Goal: Task Accomplishment & Management: Complete application form

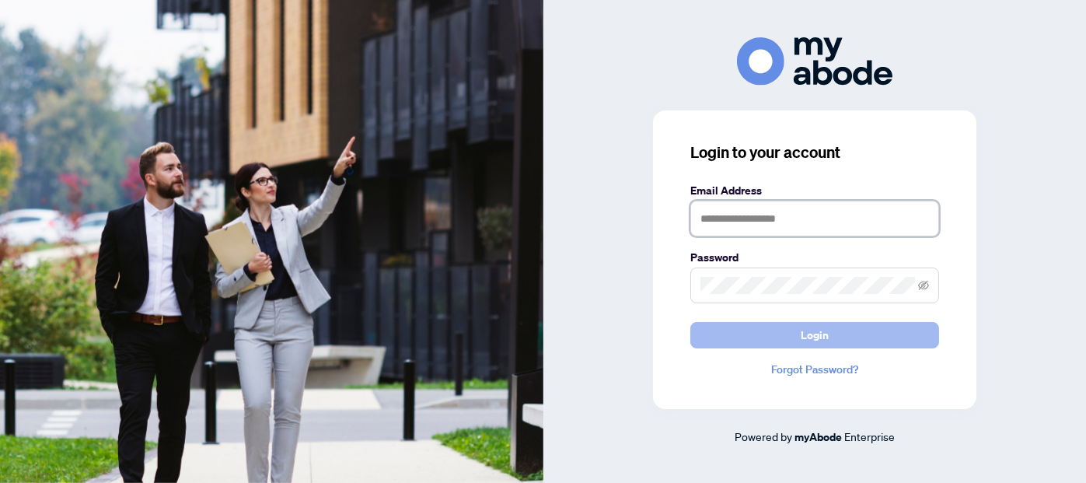
type input "**********"
click at [818, 330] on span "Login" at bounding box center [815, 335] width 28 height 25
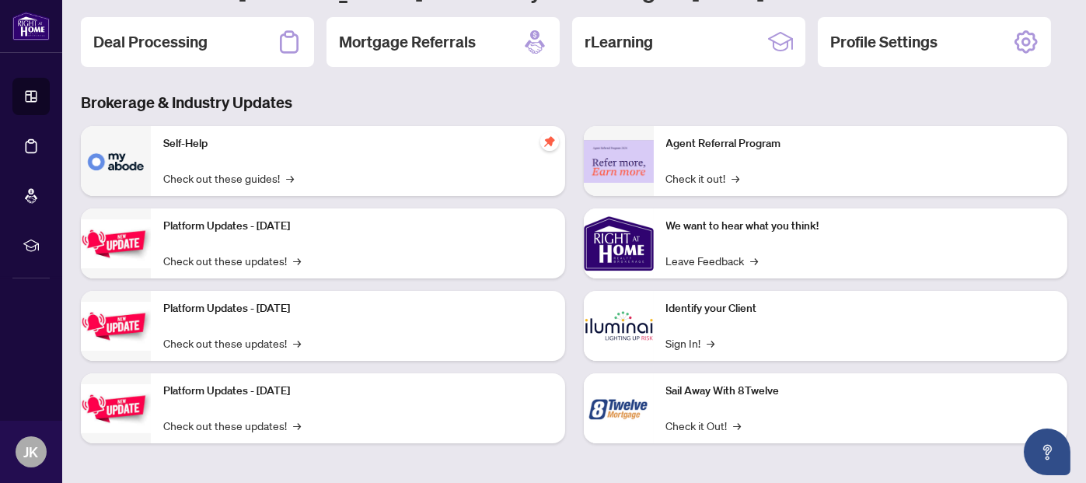
scroll to position [176, 0]
click at [610, 244] on img at bounding box center [619, 243] width 70 height 70
click at [696, 257] on link "Leave Feedback →" at bounding box center [712, 259] width 92 height 17
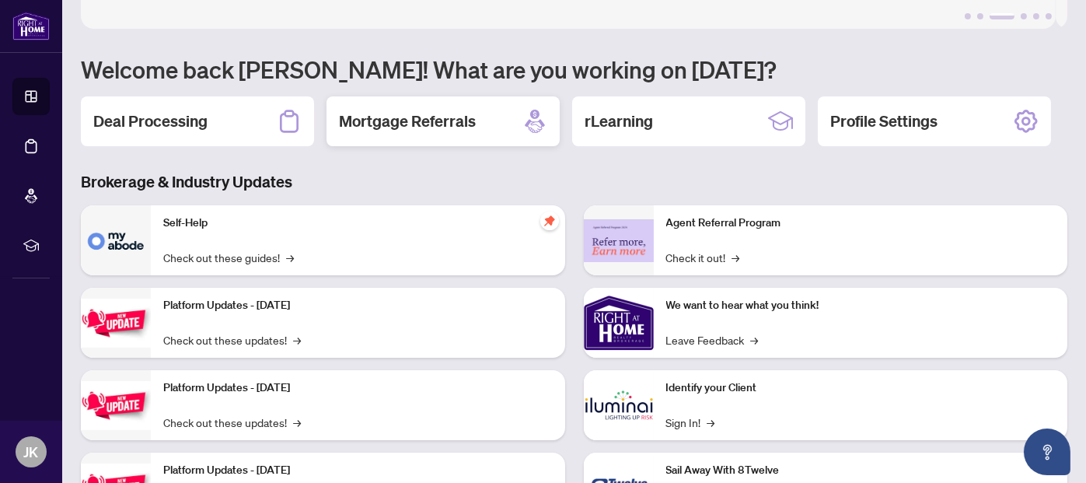
scroll to position [0, 0]
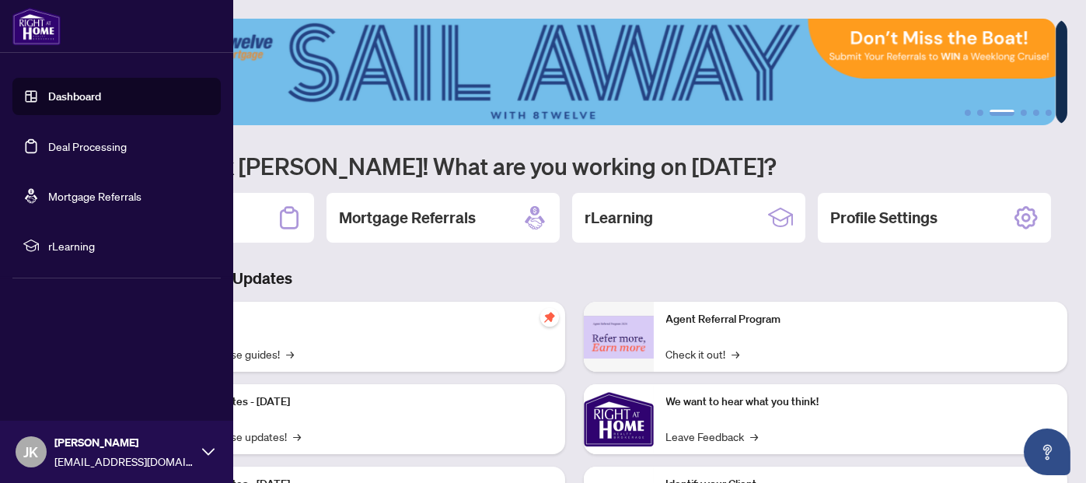
click at [48, 95] on link "Dashboard" at bounding box center [74, 96] width 53 height 14
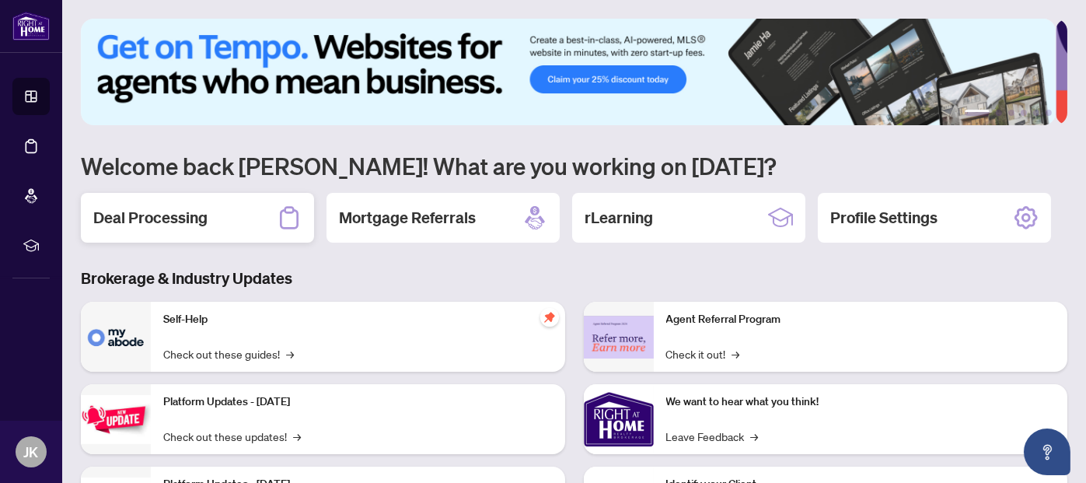
click at [120, 211] on h2 "Deal Processing" at bounding box center [150, 218] width 114 height 22
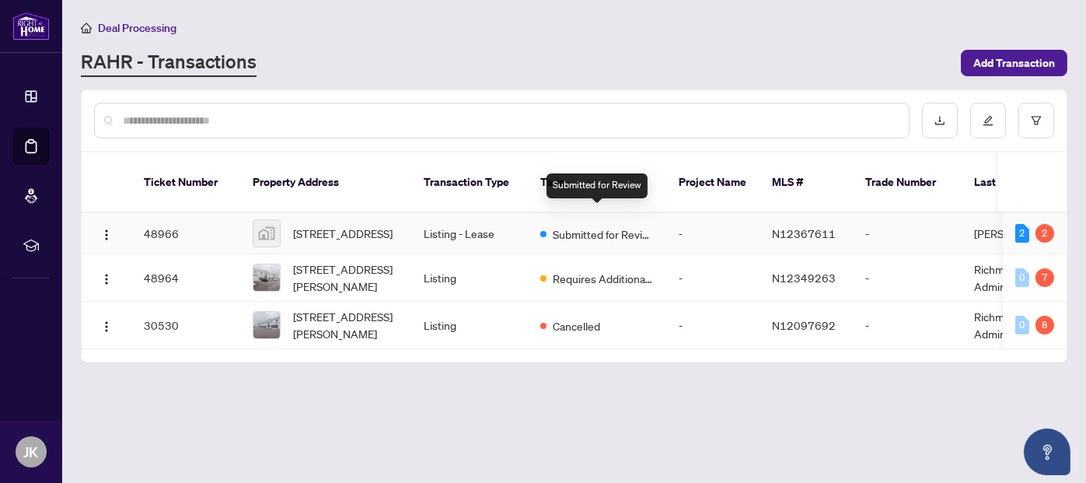
click at [644, 225] on span "Submitted for Review" at bounding box center [603, 233] width 101 height 17
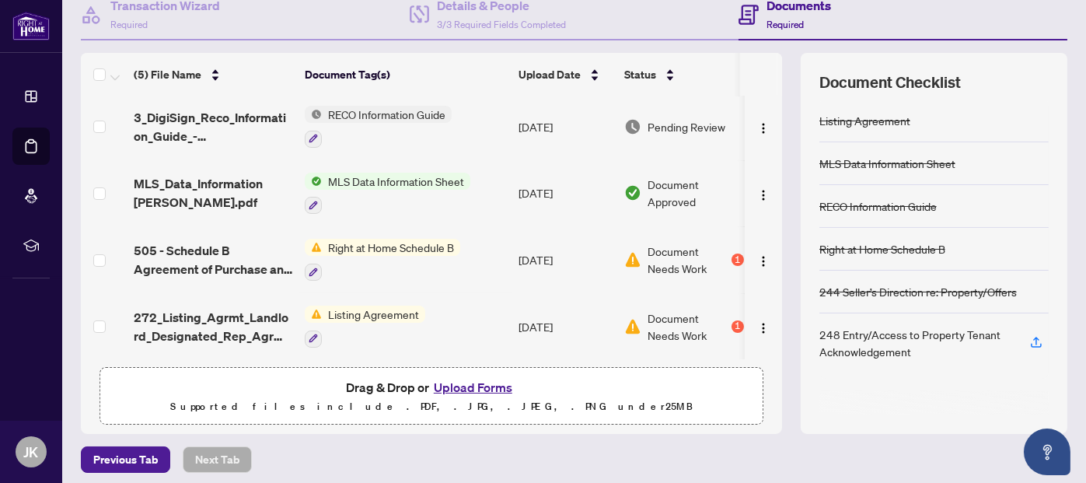
scroll to position [166, 0]
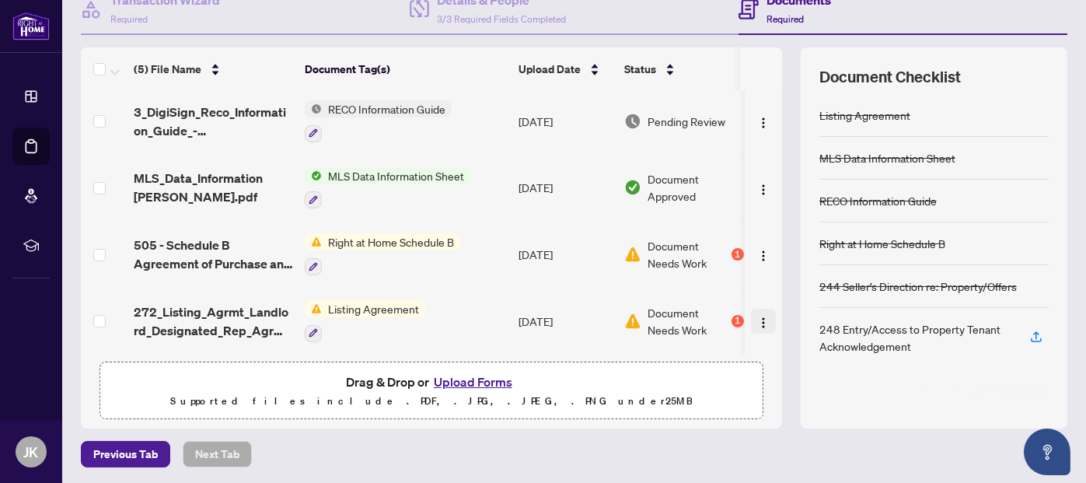
click at [757, 316] on img "button" at bounding box center [763, 322] width 12 height 12
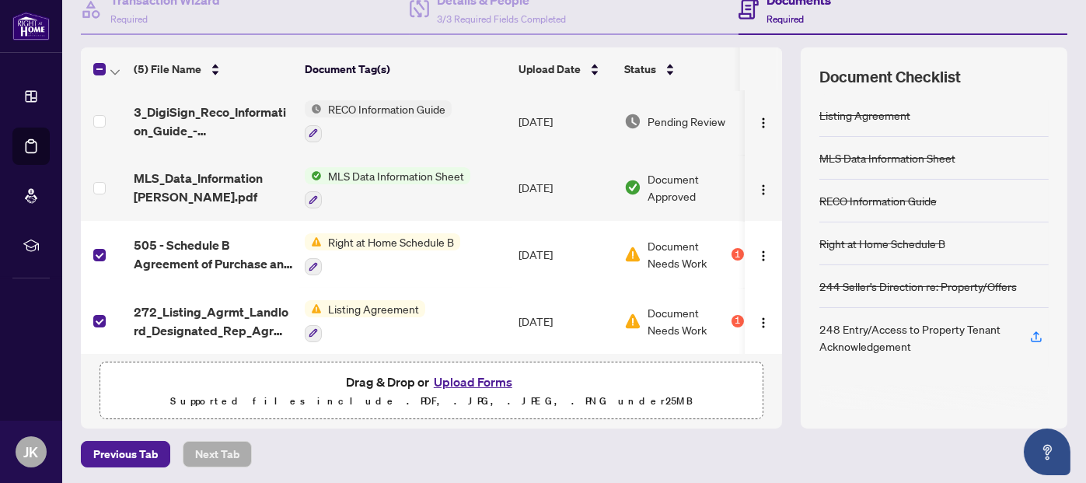
click at [92, 312] on td at bounding box center [104, 321] width 47 height 67
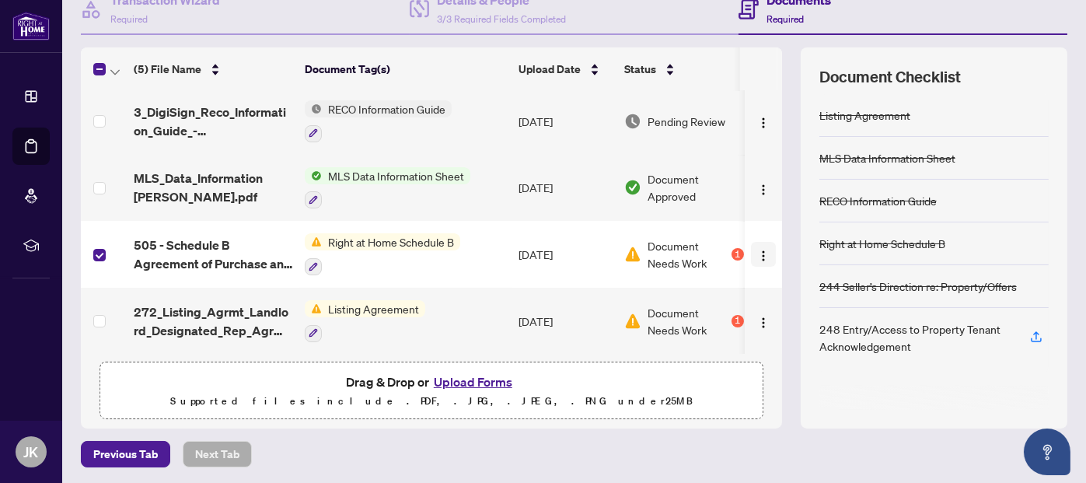
click at [757, 250] on img "button" at bounding box center [763, 256] width 12 height 12
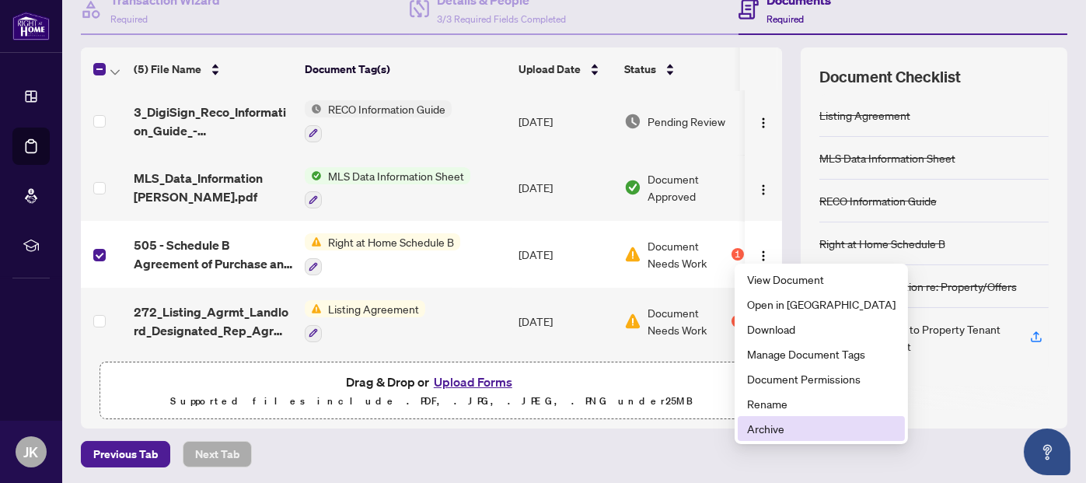
click at [768, 433] on span "Archive" at bounding box center [821, 428] width 148 height 17
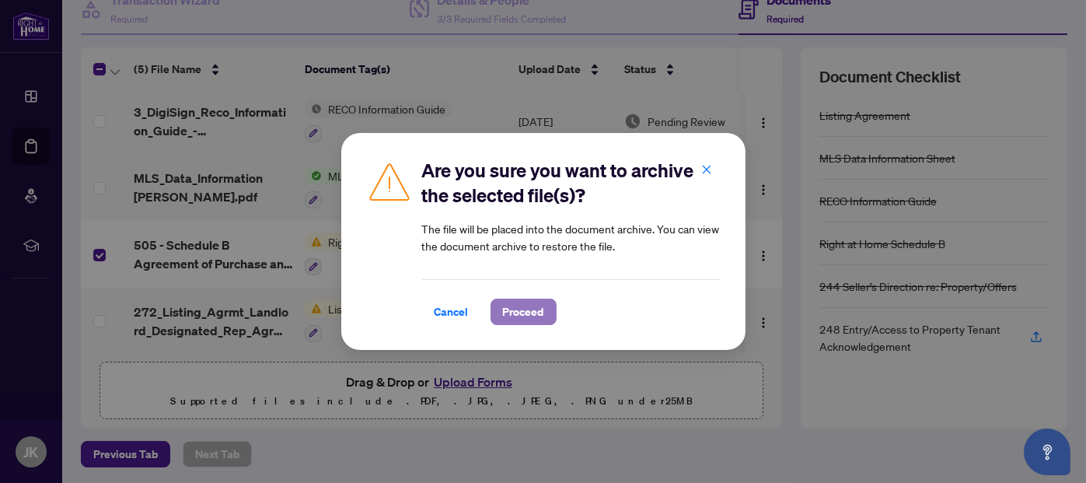
click at [522, 311] on span "Proceed" at bounding box center [523, 311] width 41 height 25
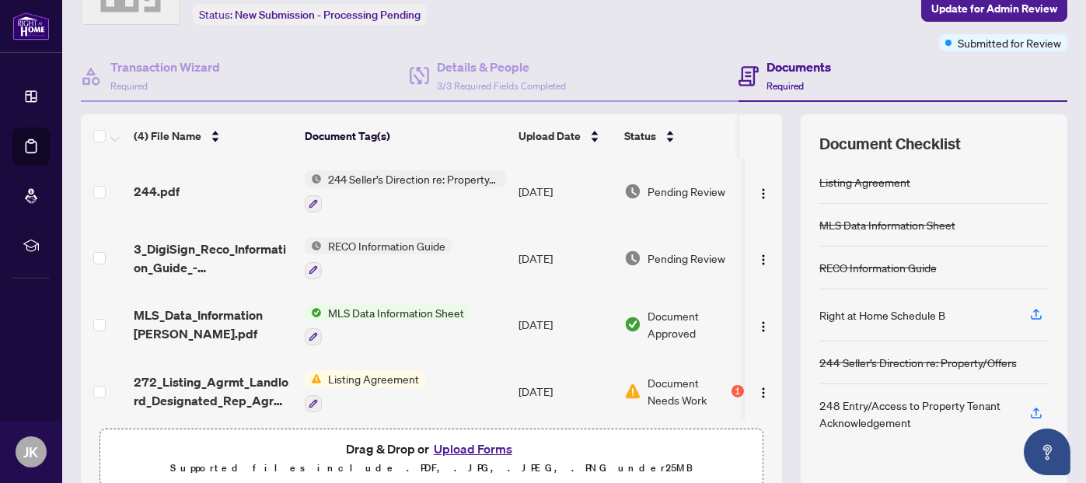
scroll to position [155, 0]
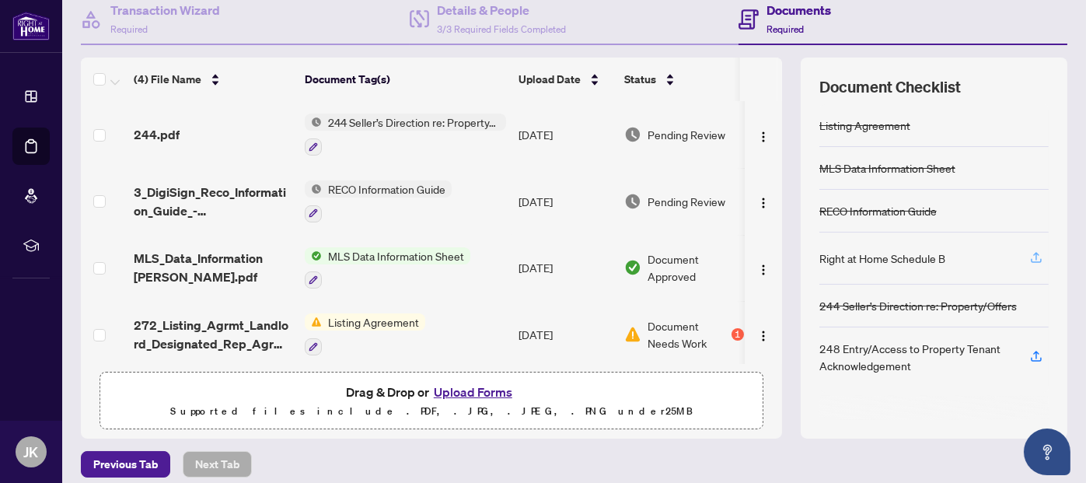
click at [1029, 253] on icon "button" at bounding box center [1036, 257] width 14 height 14
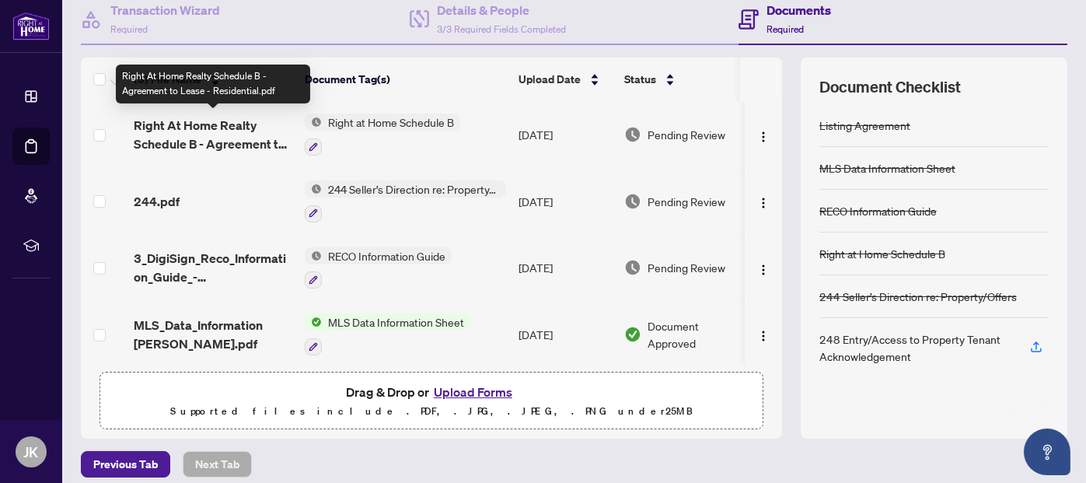
click at [257, 138] on span "Right At Home Realty Schedule B - Agreement to Lease - Residential.pdf" at bounding box center [213, 134] width 159 height 37
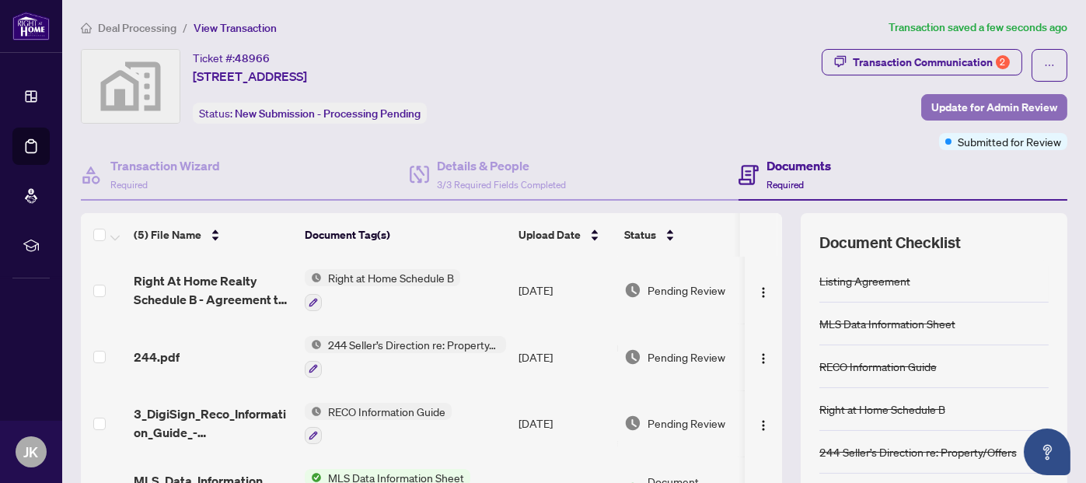
click at [982, 105] on span "Update for Admin Review" at bounding box center [994, 107] width 126 height 25
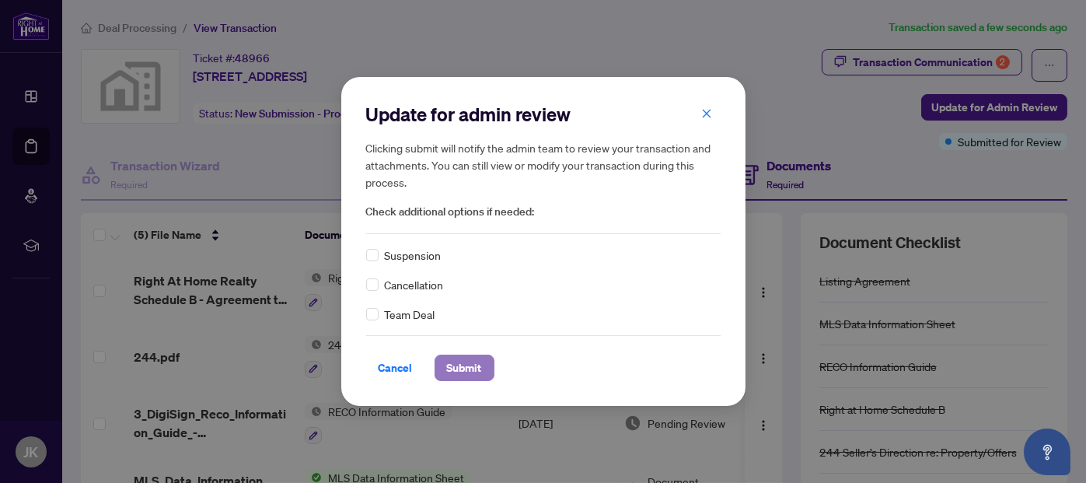
click at [459, 361] on span "Submit" at bounding box center [464, 367] width 35 height 25
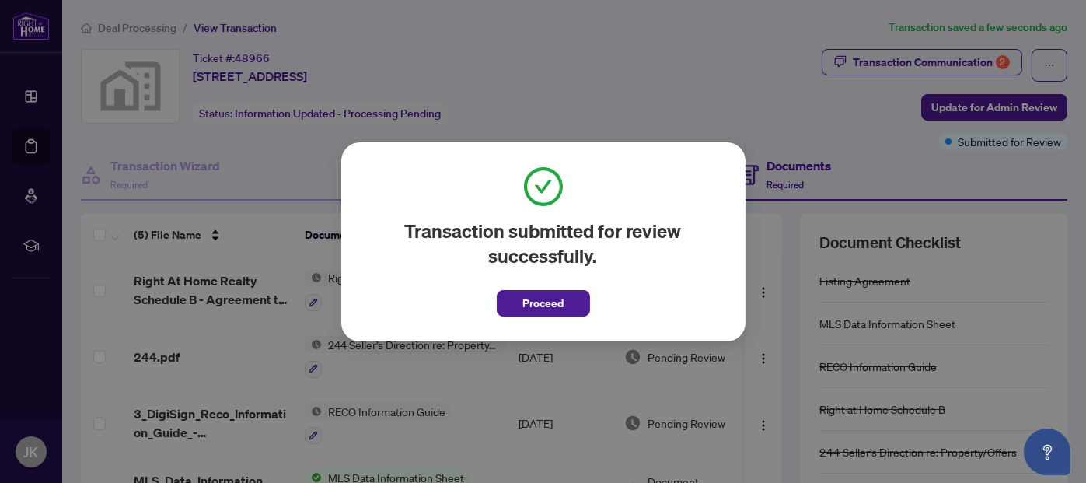
click at [545, 304] on span "Proceed" at bounding box center [542, 303] width 41 height 25
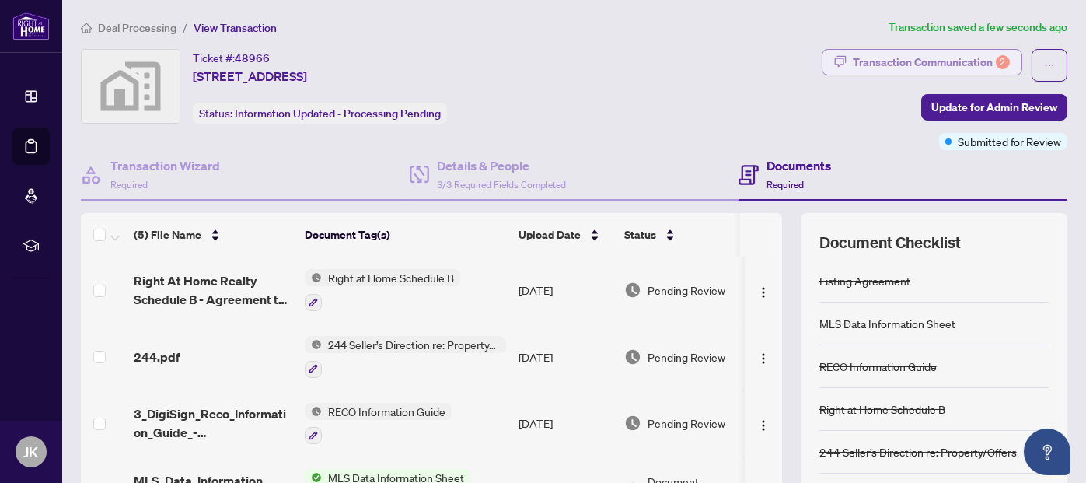
click at [974, 56] on div "Transaction Communication 2" at bounding box center [931, 62] width 157 height 25
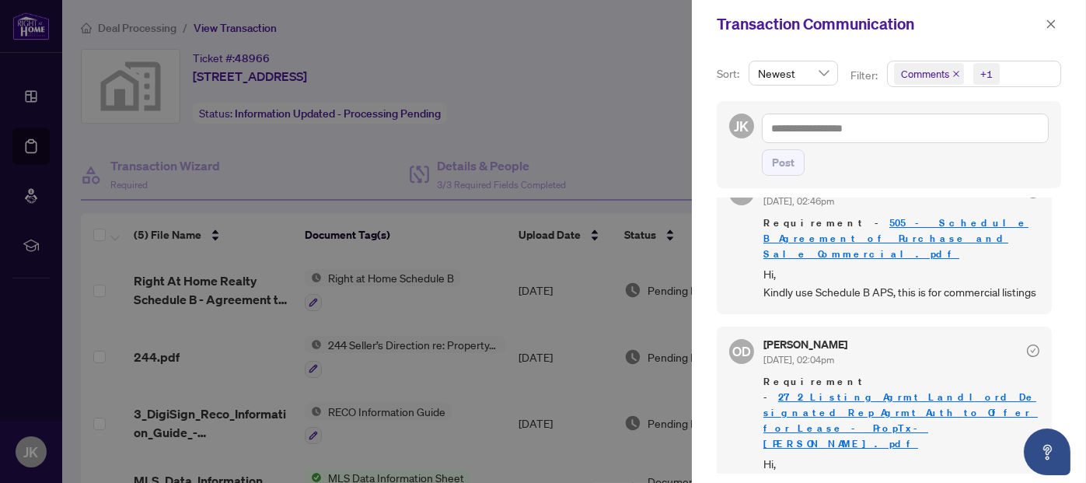
scroll to position [2, 0]
drag, startPoint x: 794, startPoint y: 448, endPoint x: 958, endPoint y: 450, distance: 164.0
click at [958, 453] on span "Hi, LA pg.1 (missing commencement time)" at bounding box center [901, 471] width 276 height 37
click at [980, 453] on span "Hi, LA pg.1 (missing commencement time)" at bounding box center [901, 471] width 276 height 37
click at [1056, 24] on icon "close" at bounding box center [1050, 24] width 11 height 11
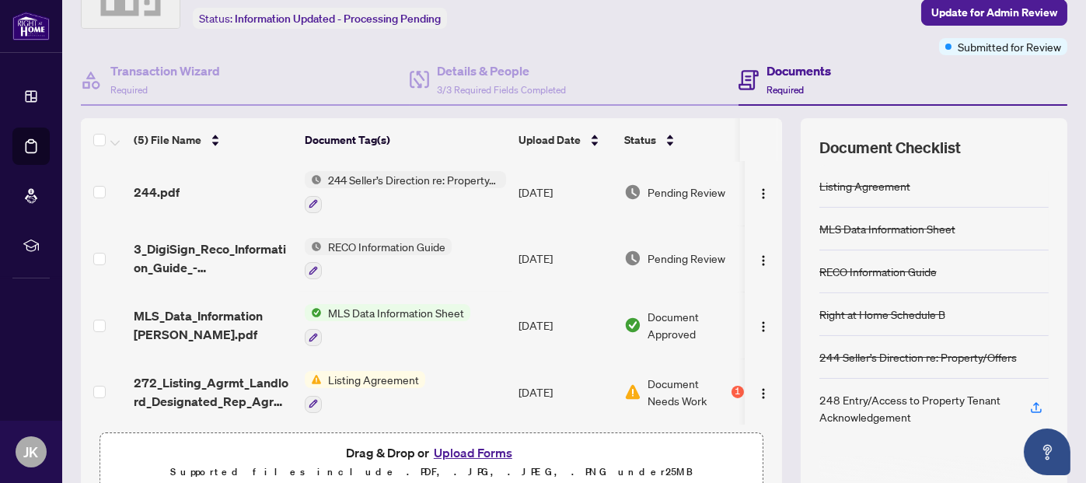
scroll to position [166, 0]
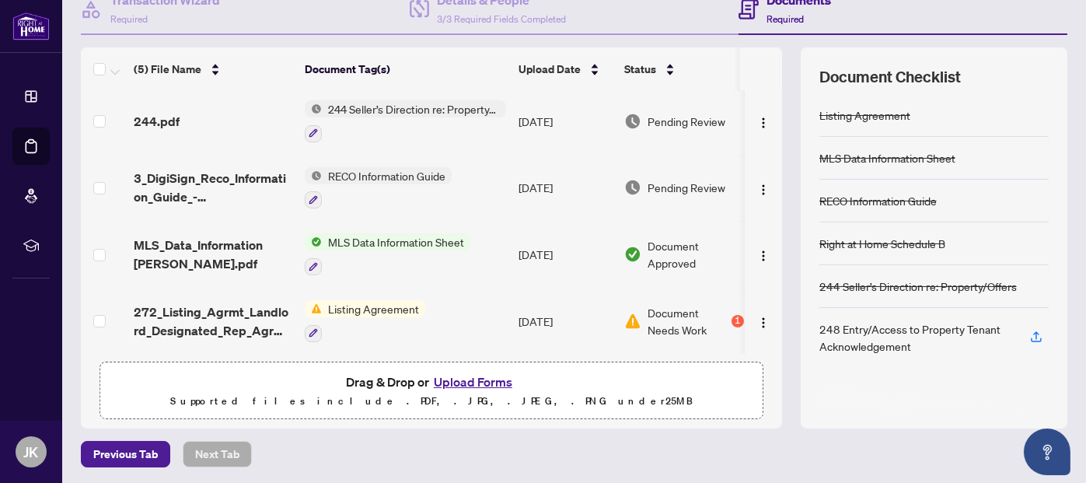
click at [342, 300] on span "Listing Agreement" at bounding box center [373, 308] width 103 height 17
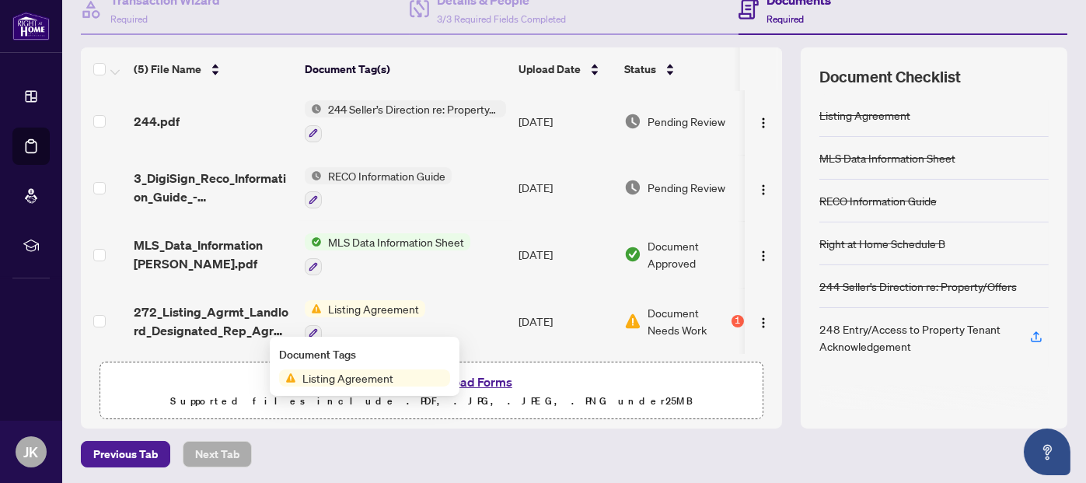
click at [187, 302] on span "272_Listing_Agrmt_Landlord_Designated_Rep_Agrmt_Auth_to_Offer_for_Lease_-_PropT…" at bounding box center [213, 320] width 159 height 37
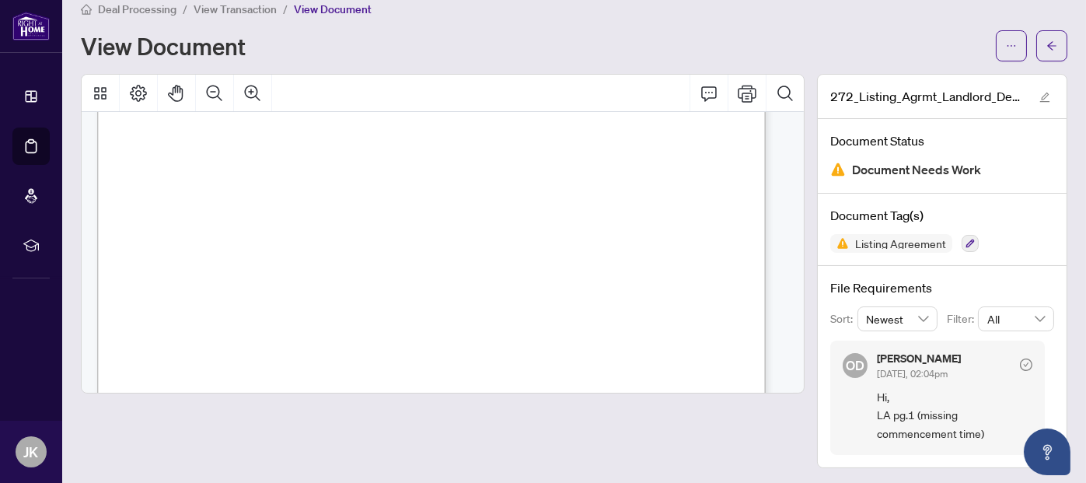
scroll to position [233, 0]
click at [333, 215] on span "27" at bounding box center [328, 220] width 10 height 10
click at [1020, 361] on icon "check-circle" at bounding box center [1026, 364] width 12 height 12
click at [916, 368] on span "[DATE], 02:04pm" at bounding box center [912, 374] width 71 height 12
click at [916, 410] on span "Hi, LA pg.1 (missing commencement time)" at bounding box center [954, 415] width 155 height 54
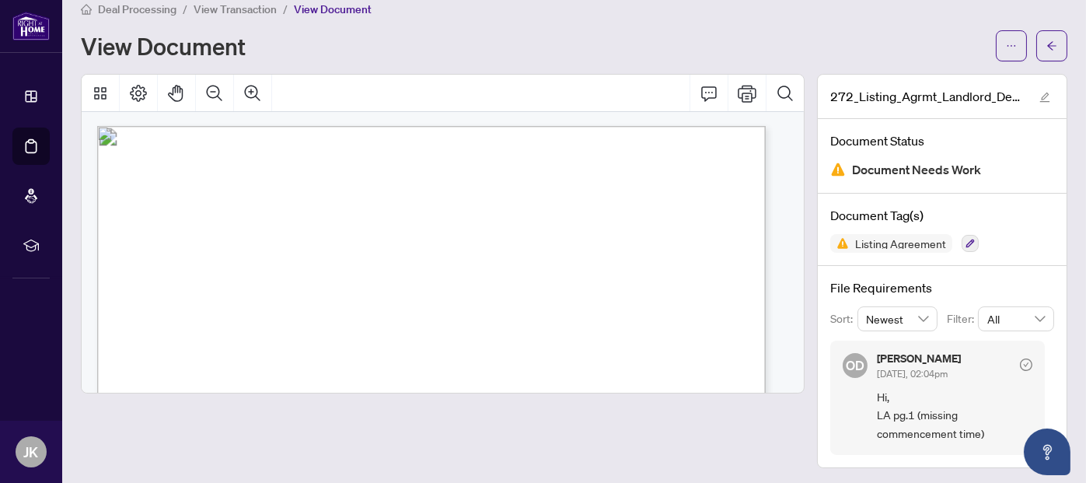
scroll to position [0, 0]
